Goal: Check status

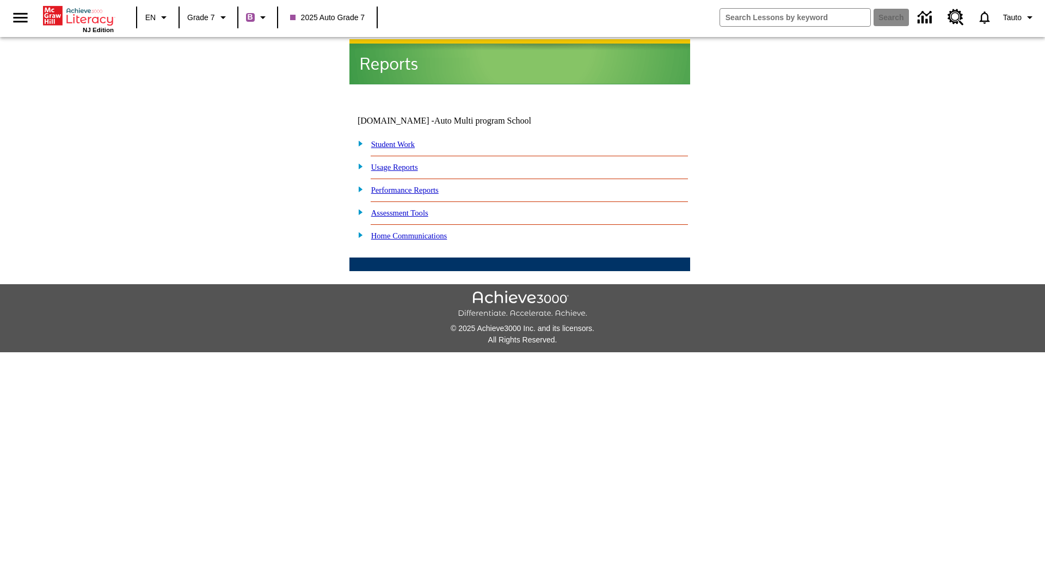
click at [400, 140] on link "Student Work" at bounding box center [393, 144] width 44 height 9
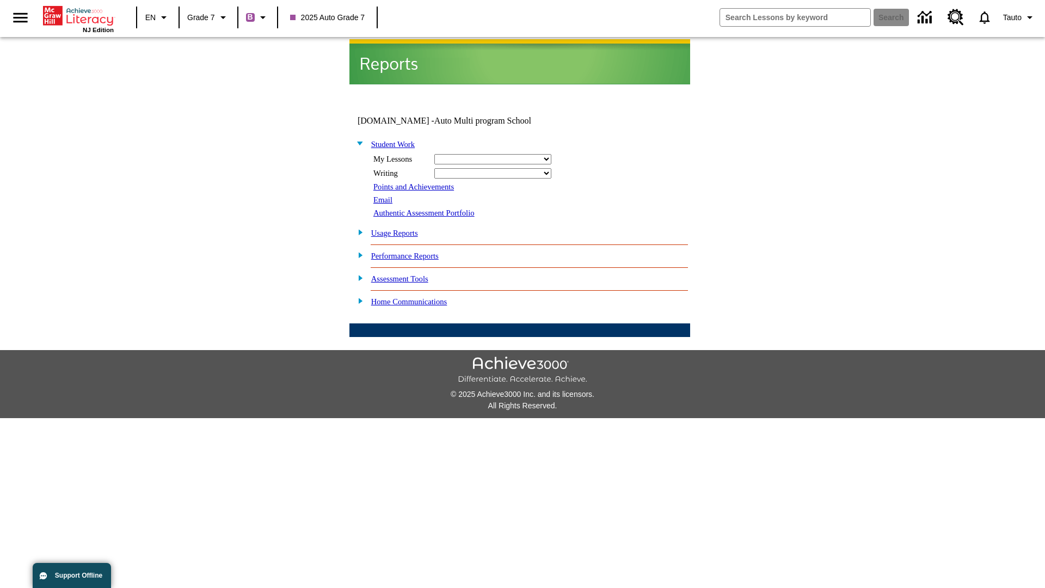
select select "/options/reports/?report_id=24&atype=1&section=2"
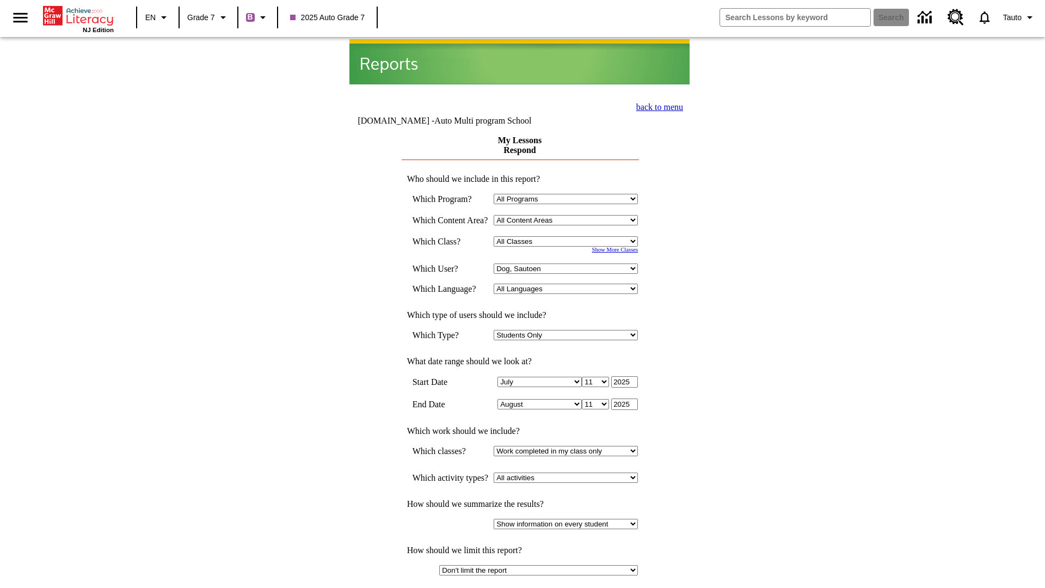
select select "21437138"
select select "4"
type input "2024"
